Goal: Communication & Community: Answer question/provide support

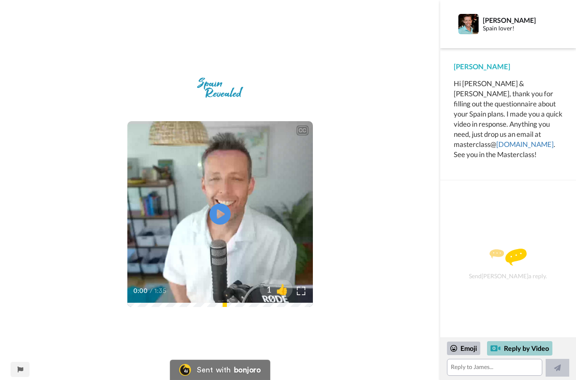
click at [527, 352] on div "Reply by Video" at bounding box center [519, 348] width 65 height 14
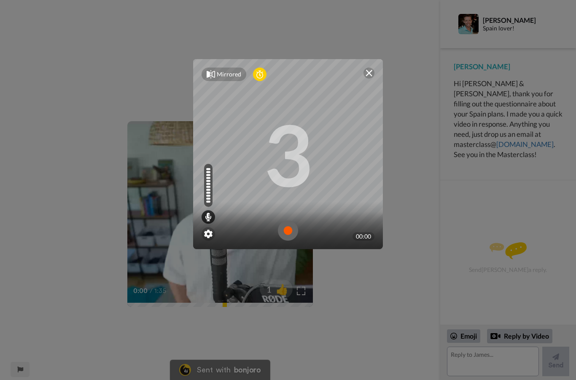
click at [285, 226] on img at bounding box center [288, 230] width 20 height 20
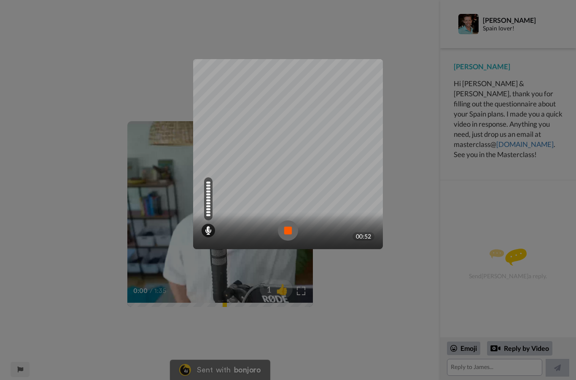
click at [283, 232] on img at bounding box center [288, 230] width 20 height 20
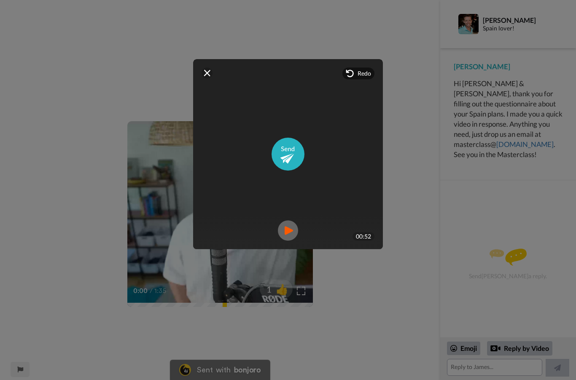
click at [288, 230] on img at bounding box center [288, 230] width 20 height 20
click at [361, 73] on span "Redo" at bounding box center [364, 73] width 13 height 8
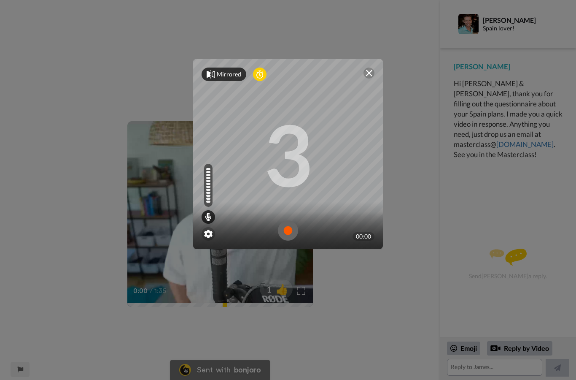
click at [219, 71] on div "Mirrored" at bounding box center [229, 74] width 24 height 8
click at [213, 77] on icon at bounding box center [211, 74] width 8 height 8
click at [285, 232] on img at bounding box center [288, 230] width 20 height 20
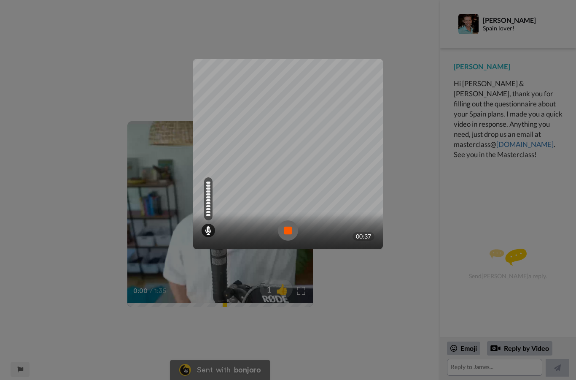
click at [290, 226] on img at bounding box center [288, 230] width 20 height 20
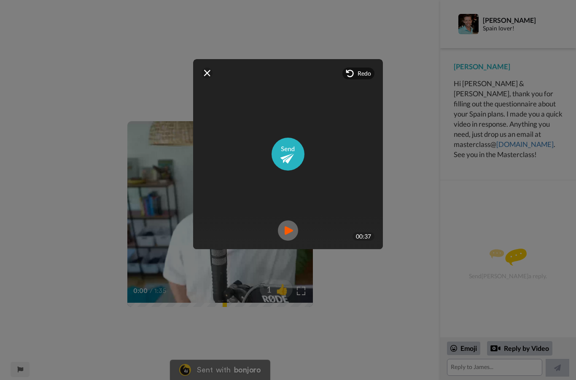
click at [285, 218] on div at bounding box center [288, 230] width 190 height 37
click at [291, 233] on img at bounding box center [288, 230] width 20 height 20
click at [286, 156] on img at bounding box center [288, 153] width 33 height 33
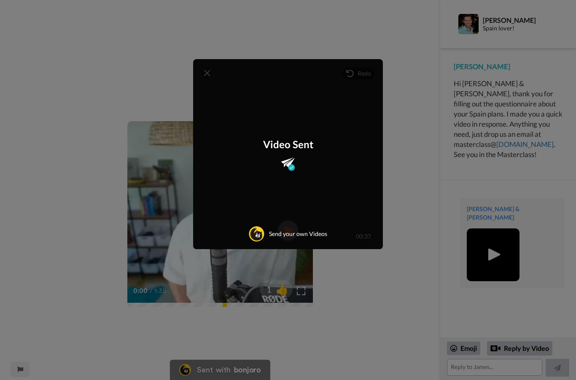
click at [415, 124] on div "Mirrored Redo 3 00:37 Video Sent Send your own Videos" at bounding box center [288, 190] width 576 height 380
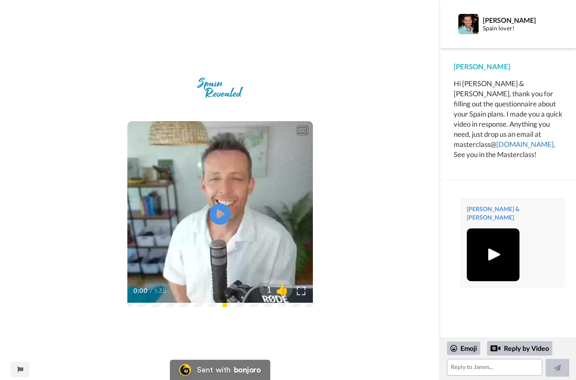
click at [505, 243] on img at bounding box center [493, 254] width 23 height 23
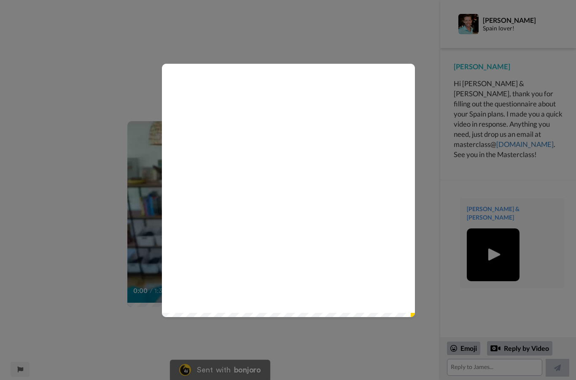
click at [286, 184] on icon at bounding box center [288, 190] width 22 height 22
click at [81, 97] on div "Play/Pause 0:37 / 0:37" at bounding box center [288, 190] width 576 height 380
